Goal: Task Accomplishment & Management: Manage account settings

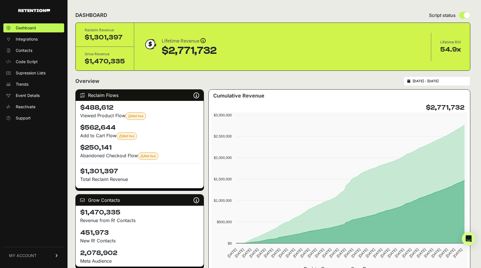
drag, startPoint x: 89, startPoint y: 79, endPoint x: 120, endPoint y: 82, distance: 31.6
click at [120, 82] on div "Overview [DATE] - [DATE]" at bounding box center [272, 81] width 395 height 10
click at [120, 82] on div "Overview 2024-02-20 - 2025-10-08" at bounding box center [272, 81] width 395 height 10
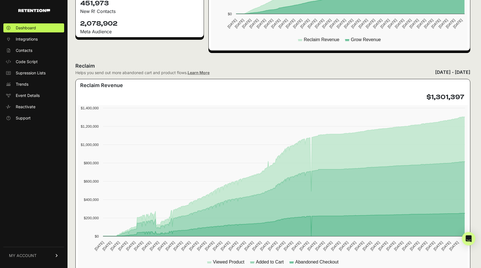
scroll to position [230, 0]
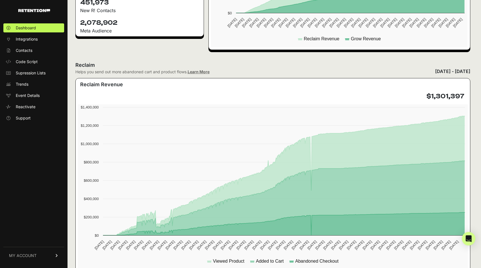
drag, startPoint x: 75, startPoint y: 63, endPoint x: 220, endPoint y: 73, distance: 145.3
click at [220, 73] on div "Reclaim Helps you send out more abandoned cart and product flows. Learn More Fe…" at bounding box center [272, 68] width 395 height 14
drag, startPoint x: 220, startPoint y: 73, endPoint x: 83, endPoint y: 65, distance: 137.4
click at [83, 65] on div "Reclaim Helps you send out more abandoned cart and product flows. Learn More Fe…" at bounding box center [272, 68] width 395 height 14
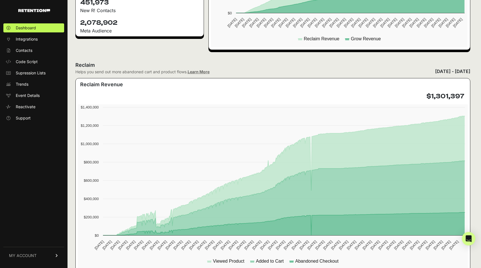
click at [83, 64] on h2 "Reclaim" at bounding box center [142, 65] width 134 height 8
drag, startPoint x: 76, startPoint y: 65, endPoint x: 245, endPoint y: 72, distance: 169.1
click at [245, 72] on div "Reclaim Helps you send out more abandoned cart and product flows. Learn More Fe…" at bounding box center [272, 68] width 395 height 14
click at [30, 116] on span "Support" at bounding box center [23, 118] width 15 height 6
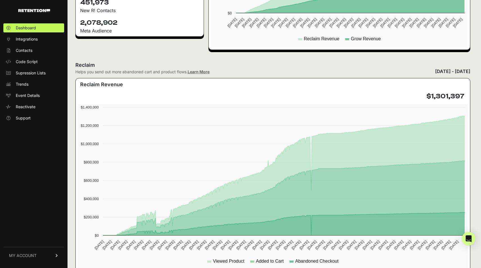
scroll to position [351, 0]
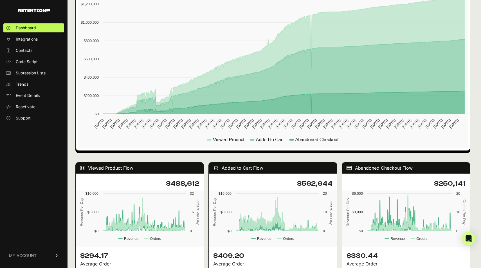
click at [46, 260] on link "MY ACCOUNT" at bounding box center [33, 255] width 61 height 17
click at [43, 248] on link "Subscription" at bounding box center [33, 248] width 61 height 9
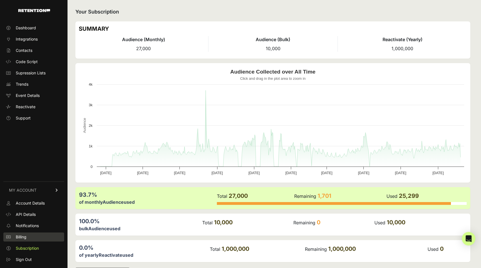
click at [34, 238] on link "Billing" at bounding box center [33, 236] width 61 height 9
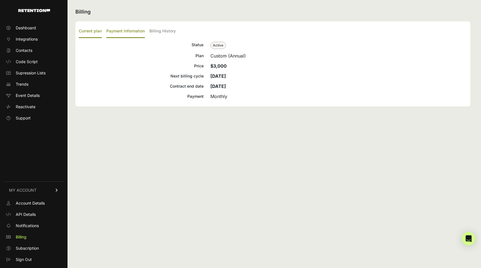
click at [135, 34] on label "Payment Information" at bounding box center [125, 31] width 39 height 13
click at [0, 0] on input "Payment Information" at bounding box center [0, 0] width 0 height 0
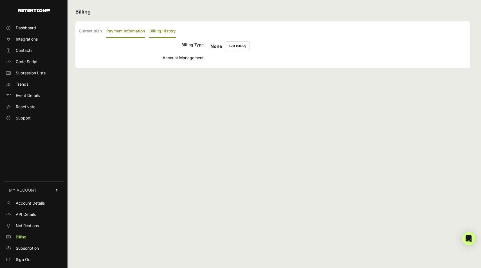
click at [171, 32] on label "Billing History" at bounding box center [162, 31] width 26 height 13
click at [0, 0] on input "Billing History" at bounding box center [0, 0] width 0 height 0
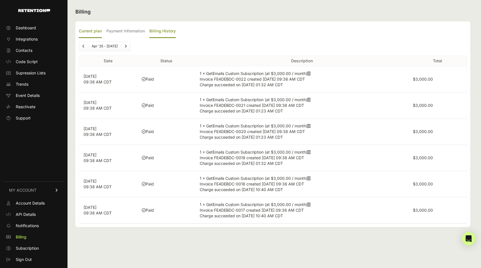
click at [96, 35] on label "Current plan" at bounding box center [90, 31] width 23 height 13
click at [0, 0] on input "Current plan" at bounding box center [0, 0] width 0 height 0
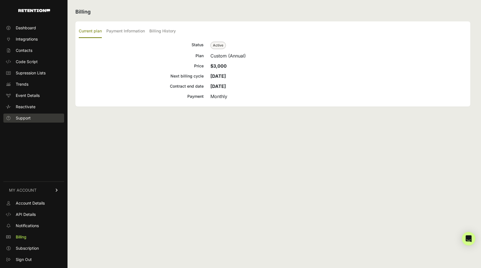
click at [43, 119] on link "Support" at bounding box center [33, 117] width 61 height 9
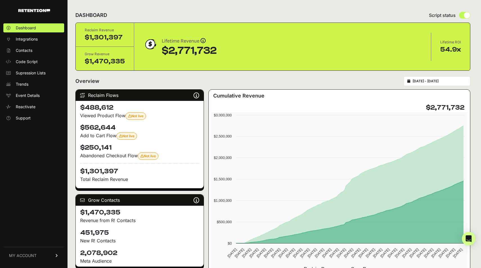
click at [46, 253] on link "MY ACCOUNT" at bounding box center [33, 255] width 61 height 17
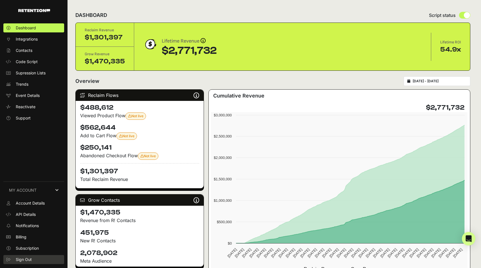
click at [22, 260] on span "Sign Out" at bounding box center [24, 259] width 16 height 6
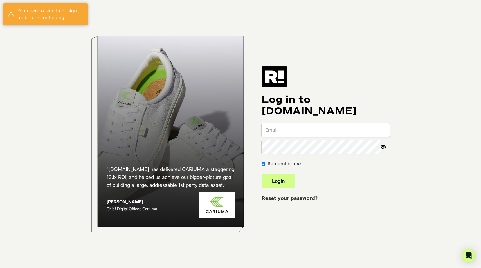
click at [329, 92] on div "Log in to [DOMAIN_NAME] Remember me Login Reset your password?" at bounding box center [326, 133] width 128 height 135
